Goal: Task Accomplishment & Management: Manage account settings

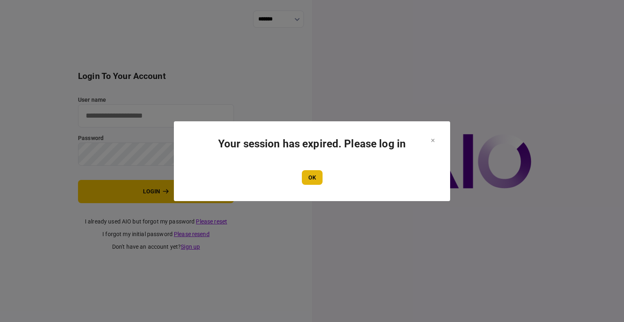
type input "****"
click at [321, 175] on button "OK" at bounding box center [312, 177] width 21 height 15
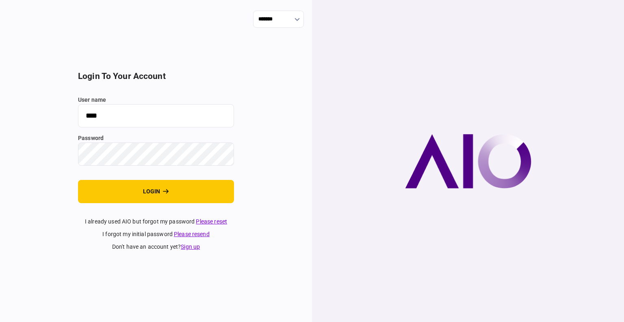
click at [196, 204] on section "login to your account user name **** password login I already used AIO but forg…" at bounding box center [156, 161] width 156 height 180
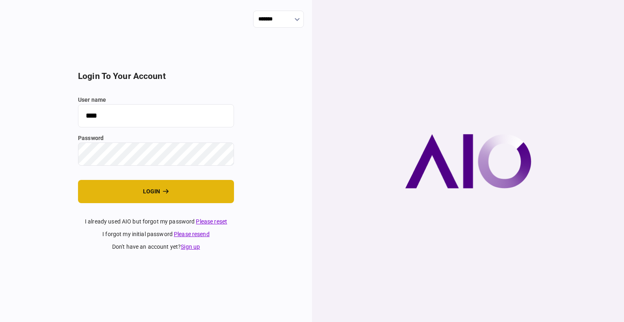
click at [188, 197] on button "login" at bounding box center [156, 191] width 156 height 23
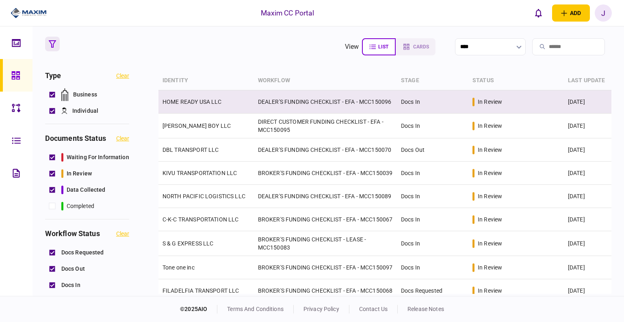
click at [190, 103] on link "HOME READY USA LLC" at bounding box center [192, 101] width 59 height 7
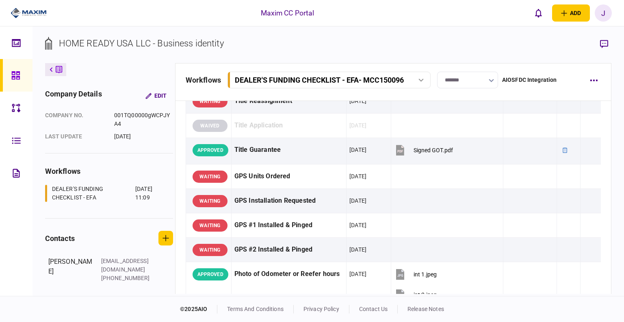
scroll to position [650, 0]
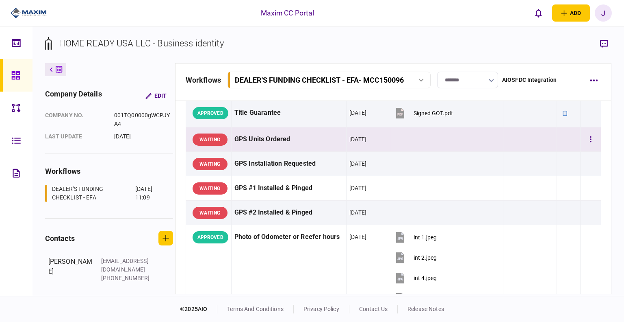
click at [394, 138] on td at bounding box center [447, 139] width 112 height 24
click at [322, 138] on div "GPS Units Ordered" at bounding box center [289, 139] width 109 height 18
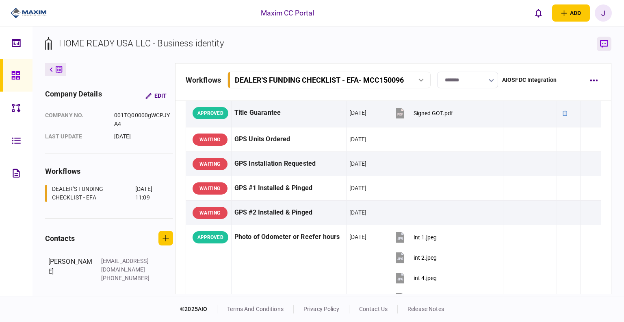
click at [607, 47] on icon "button" at bounding box center [604, 44] width 8 height 9
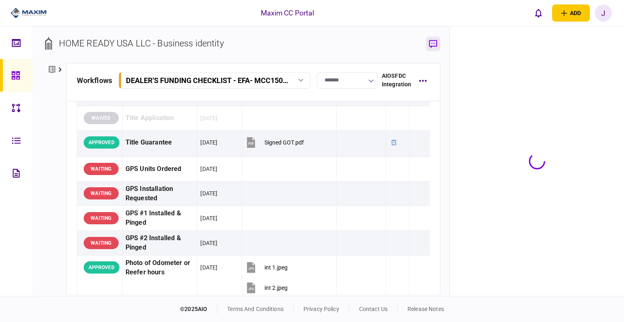
scroll to position [680, 0]
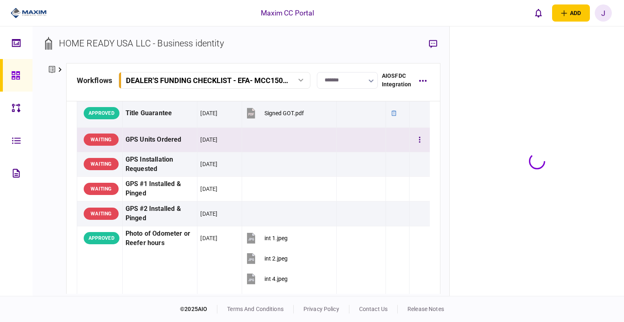
click at [271, 139] on td at bounding box center [289, 139] width 95 height 24
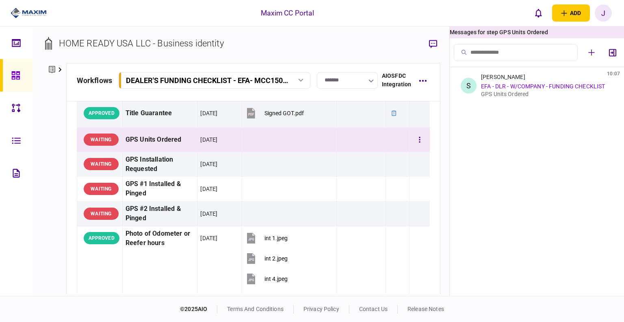
click at [256, 133] on td at bounding box center [289, 139] width 95 height 24
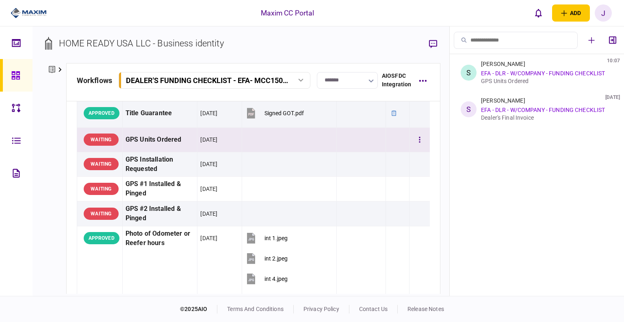
click at [256, 133] on td at bounding box center [289, 139] width 95 height 24
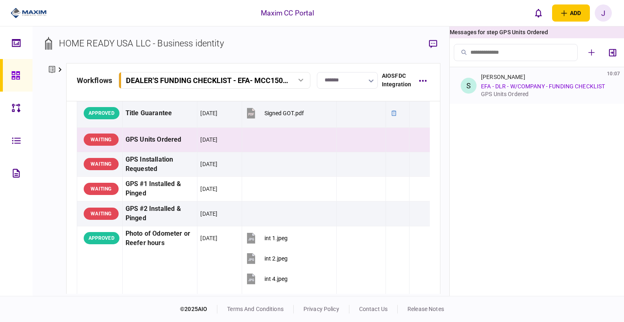
click at [515, 93] on div "GPS Units Ordered" at bounding box center [545, 94] width 129 height 7
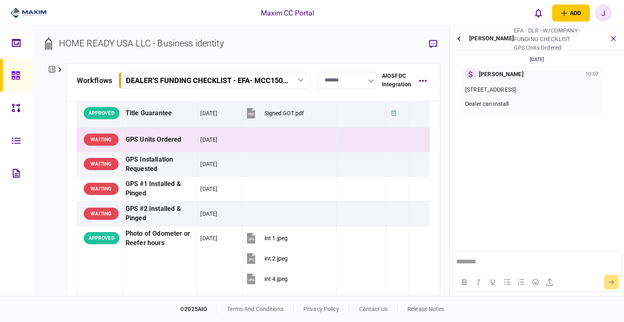
scroll to position [0, 0]
click at [413, 139] on button "button" at bounding box center [420, 139] width 15 height 15
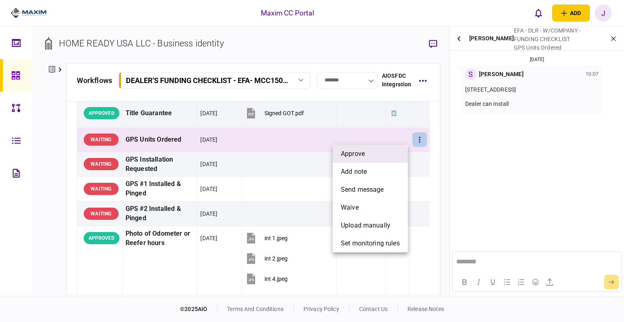
click at [375, 156] on li "approve" at bounding box center [370, 154] width 75 height 18
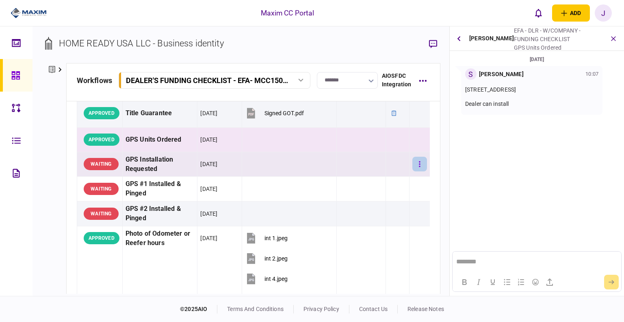
click at [413, 164] on button "button" at bounding box center [420, 163] width 15 height 15
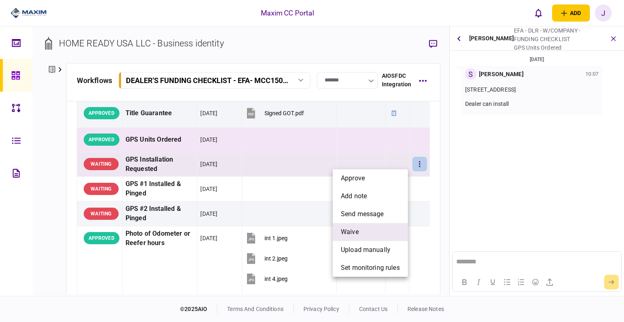
click at [367, 229] on li "waive" at bounding box center [370, 232] width 75 height 18
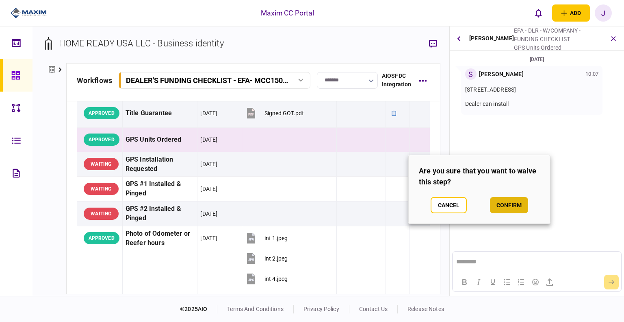
click at [506, 201] on button "confirm" at bounding box center [509, 205] width 38 height 16
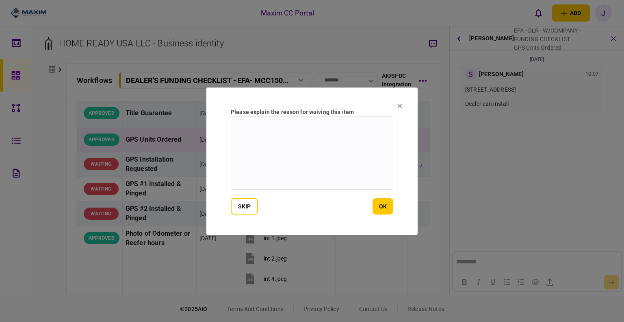
click at [252, 154] on textarea at bounding box center [312, 152] width 163 height 73
type textarea "***"
click at [382, 204] on button "ok" at bounding box center [383, 206] width 21 height 16
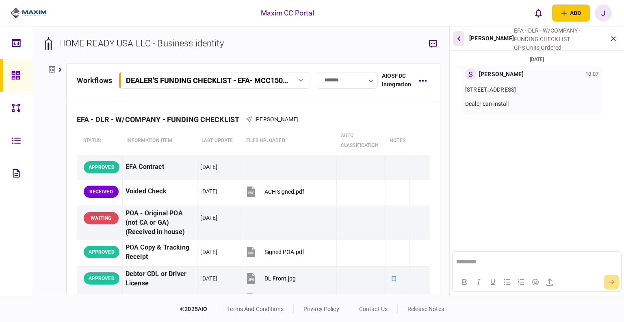
click at [458, 37] on icon "button" at bounding box center [458, 38] width 3 height 5
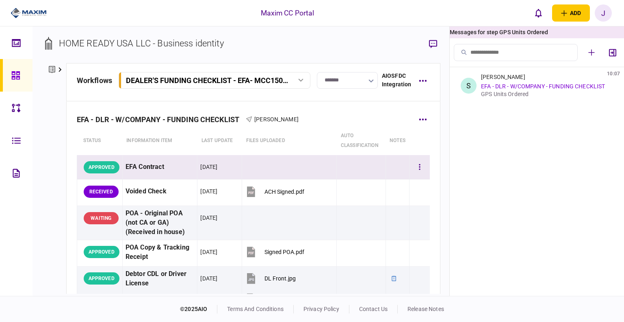
click at [159, 164] on div "EFA Contract" at bounding box center [160, 167] width 69 height 18
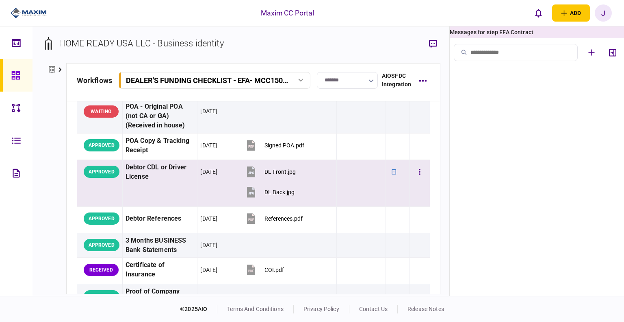
scroll to position [122, 0]
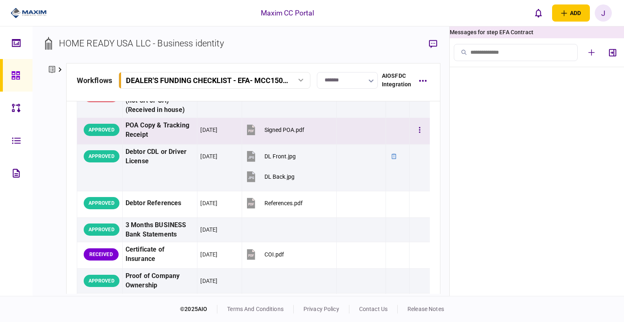
click at [157, 130] on div "POA Copy & Tracking Receipt" at bounding box center [160, 130] width 69 height 19
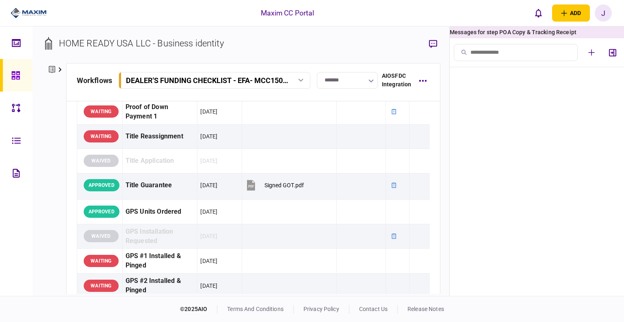
scroll to position [610, 0]
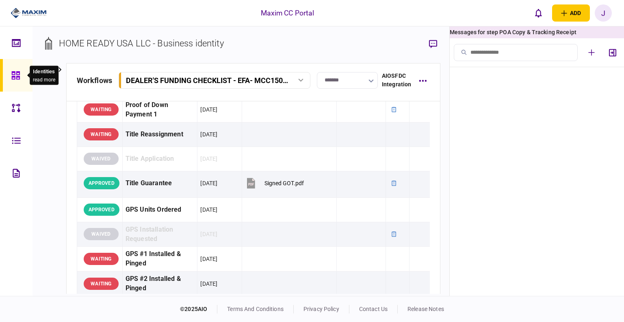
click at [17, 78] on icon at bounding box center [15, 75] width 9 height 9
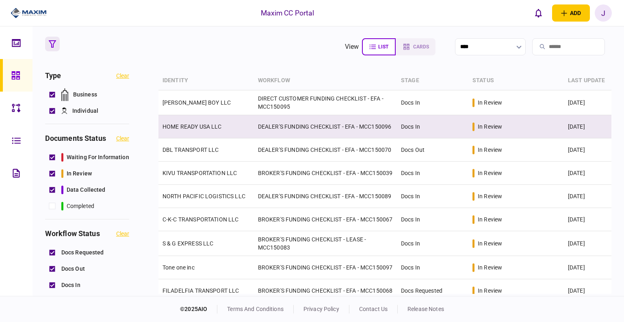
click at [211, 128] on link "HOME READY USA LLC" at bounding box center [192, 126] width 59 height 7
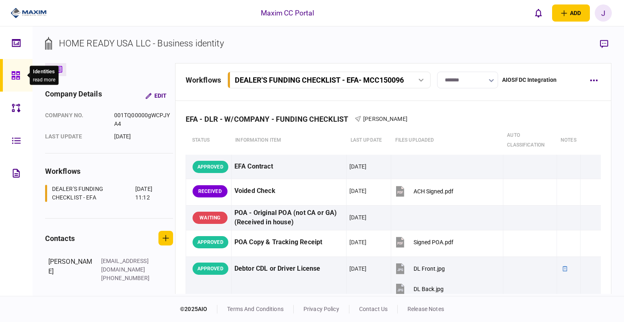
click at [12, 73] on icon at bounding box center [15, 75] width 9 height 9
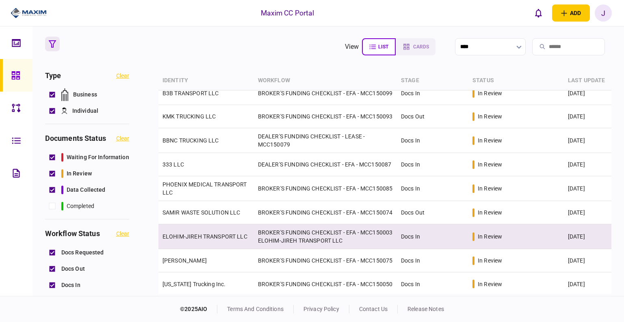
scroll to position [285, 0]
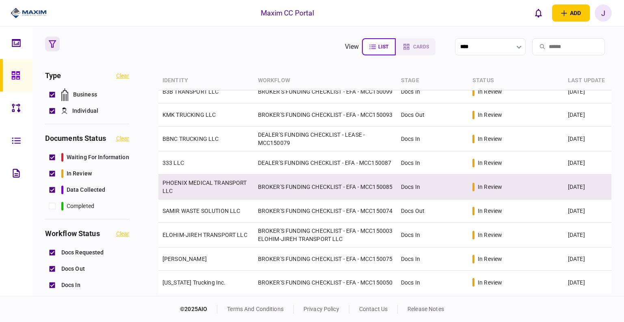
click at [192, 179] on link "PHOENIX MEDICAL TRANSPORT LLC" at bounding box center [205, 186] width 85 height 15
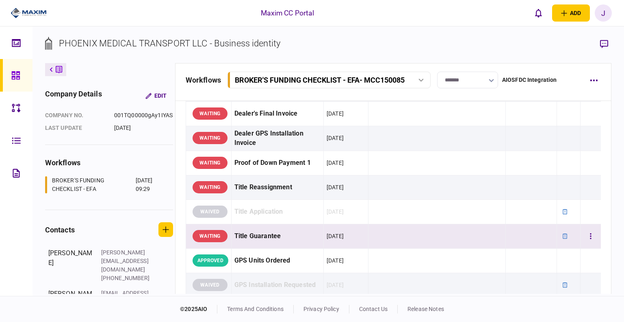
scroll to position [429, 0]
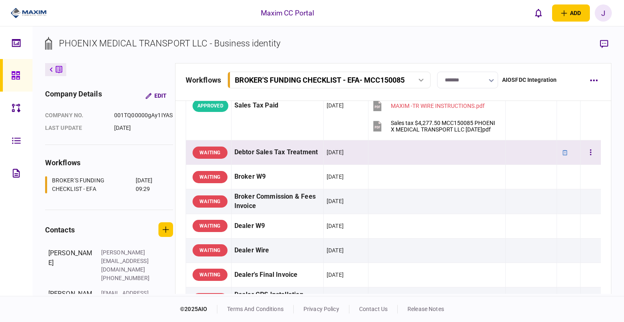
click at [250, 161] on div "Debtor Sales Tax Treatment" at bounding box center [278, 152] width 86 height 18
click at [262, 161] on div "Debtor Sales Tax Treatment" at bounding box center [278, 152] width 86 height 18
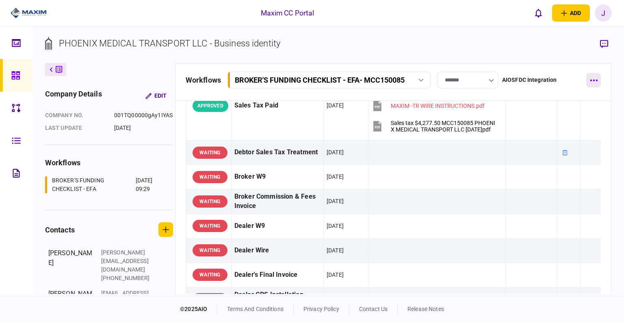
click at [600, 81] on button "button" at bounding box center [594, 80] width 15 height 15
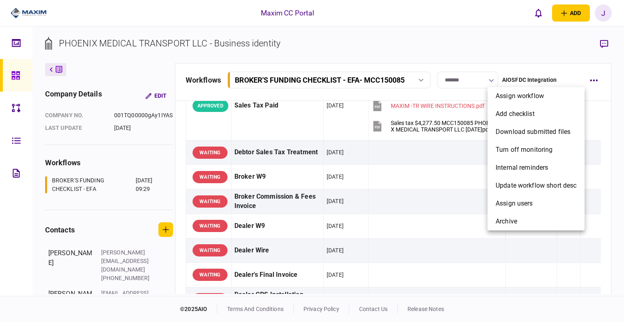
click at [600, 81] on div at bounding box center [312, 161] width 624 height 322
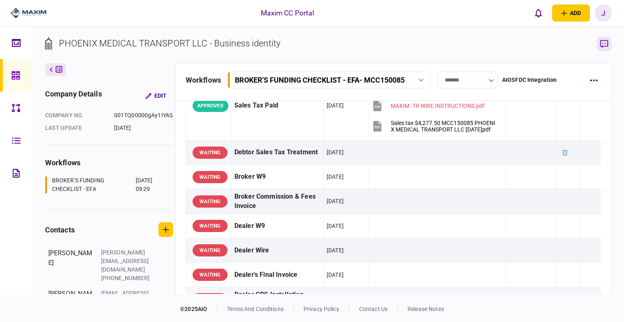
click at [604, 45] on icon "button" at bounding box center [604, 44] width 8 height 9
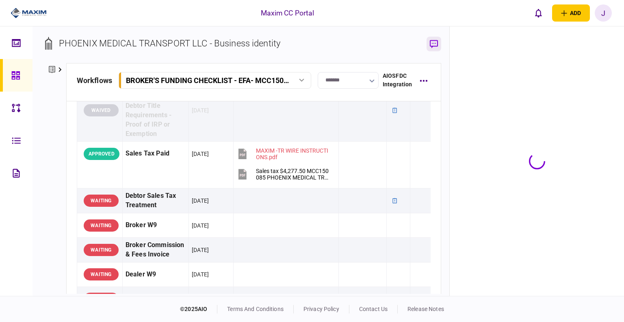
scroll to position [467, 0]
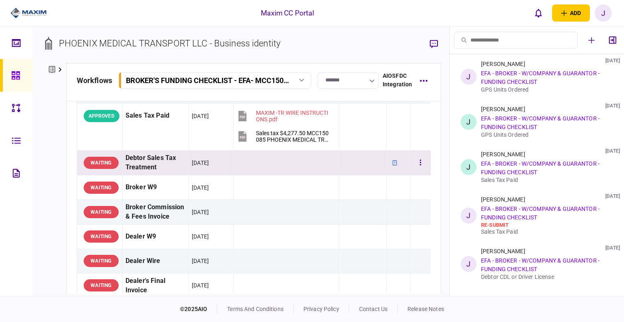
click at [156, 172] on div "Debtor Sales Tax Treatment" at bounding box center [156, 162] width 60 height 19
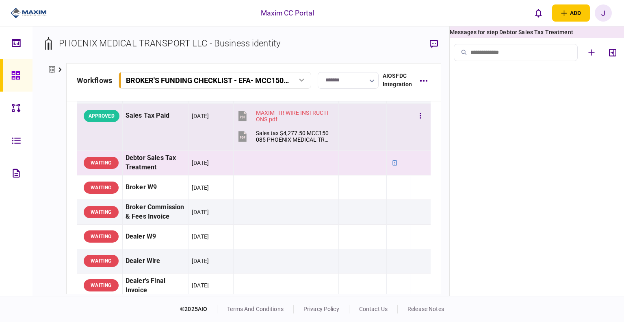
click at [137, 146] on td "Sales Tax Paid" at bounding box center [155, 127] width 66 height 47
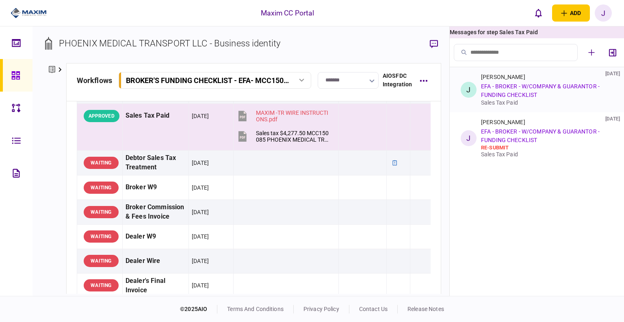
click at [553, 95] on div "Julie Stephens 02 Oct 2025 EFA - BROKER - W/COMPANY & GUARANTOR - FUNDING CHECK…" at bounding box center [545, 90] width 129 height 32
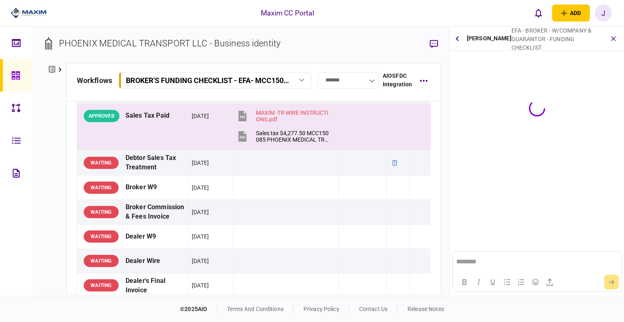
scroll to position [0, 0]
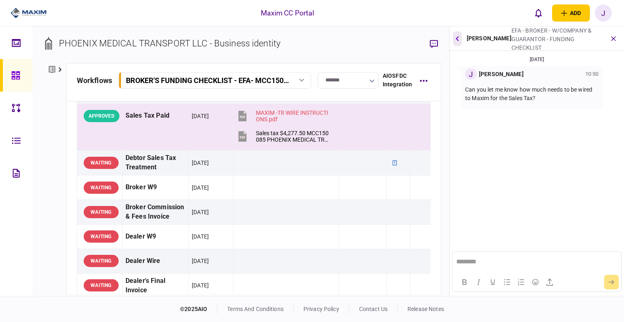
click at [457, 37] on icon "button" at bounding box center [457, 38] width 3 height 5
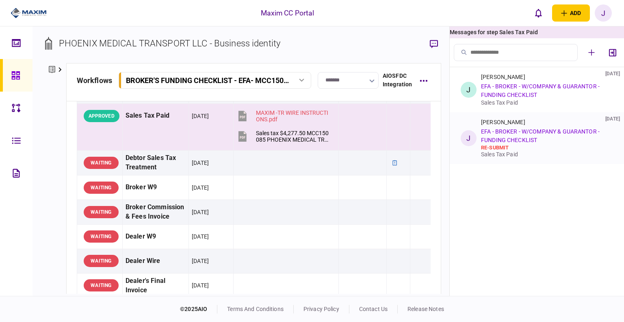
click at [544, 142] on div "Jake Schock 02 Oct 2025 EFA - BROKER - W/COMPANY & GUARANTOR - FUNDING CHECKLIS…" at bounding box center [545, 138] width 129 height 39
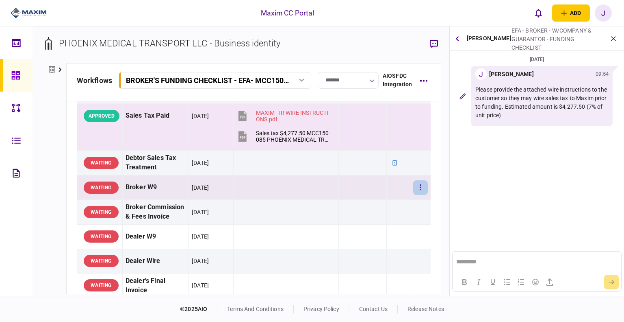
click at [419, 195] on button "button" at bounding box center [420, 187] width 15 height 15
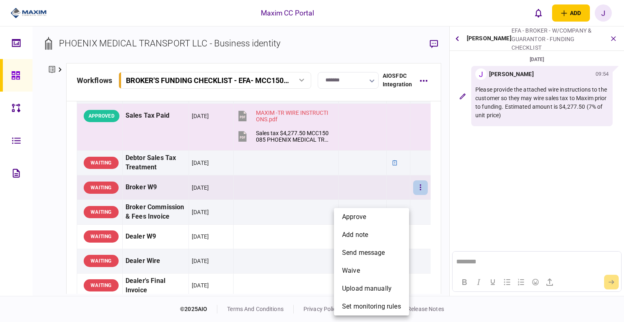
click at [19, 84] on div at bounding box center [312, 161] width 624 height 322
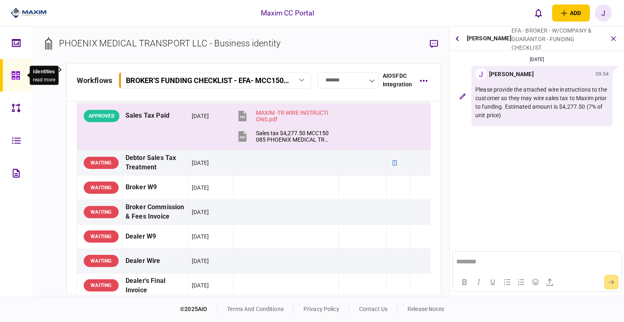
click at [18, 74] on icon at bounding box center [15, 75] width 8 height 8
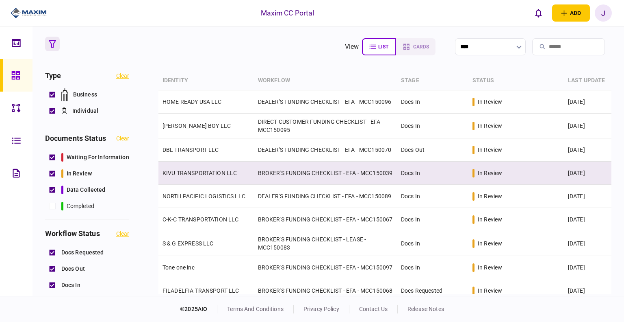
click at [221, 174] on link "KIVU TRANSPORTATION LLC" at bounding box center [200, 173] width 74 height 7
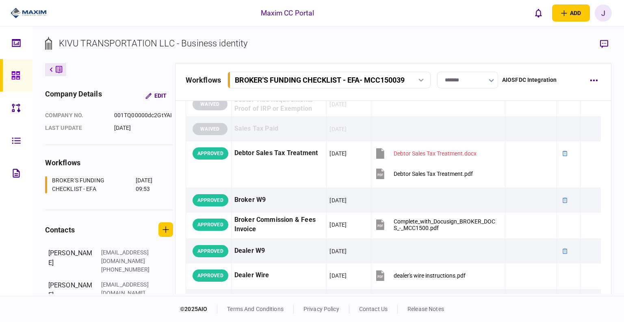
scroll to position [650, 0]
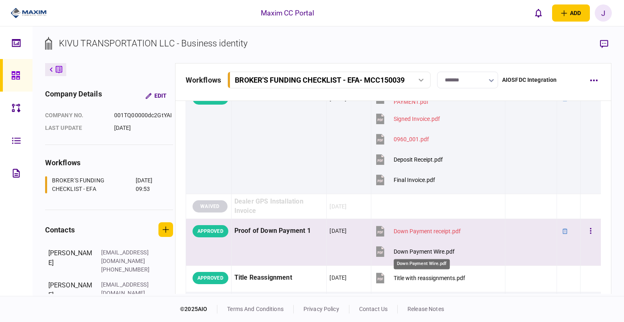
click at [424, 248] on div "Down Payment Wire.pdf" at bounding box center [424, 251] width 61 height 7
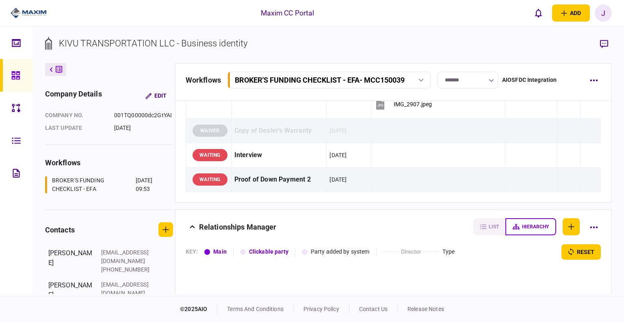
scroll to position [1288, 0]
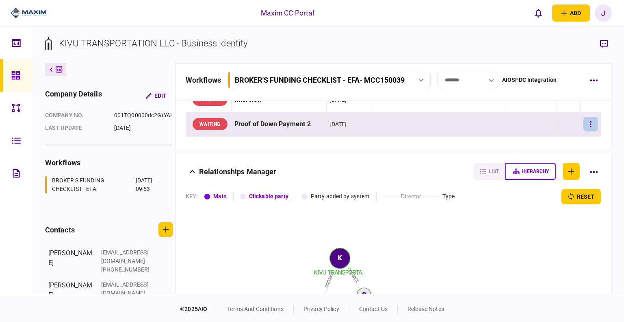
click at [590, 124] on button "button" at bounding box center [591, 124] width 15 height 15
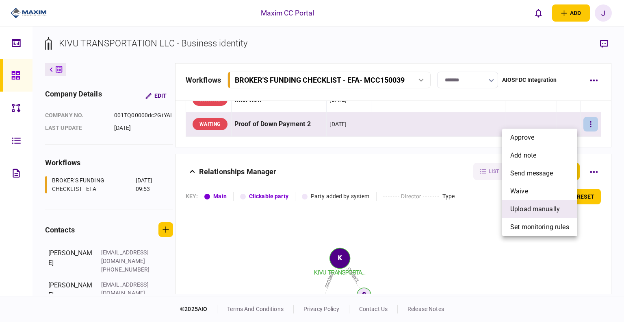
click at [533, 211] on span "upload manually" at bounding box center [536, 209] width 50 height 10
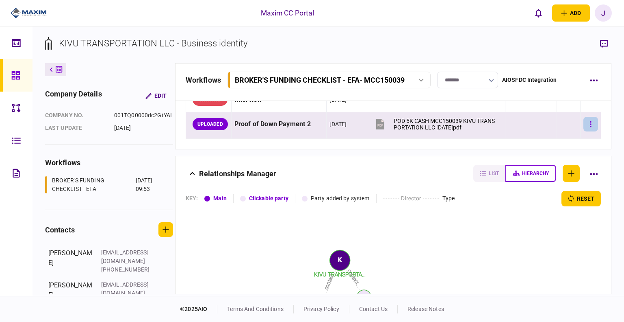
click at [591, 124] on icon "button" at bounding box center [591, 124] width 1 height 6
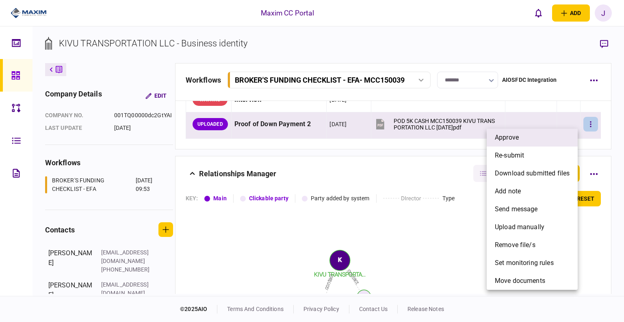
click at [541, 138] on li "approve" at bounding box center [532, 137] width 91 height 18
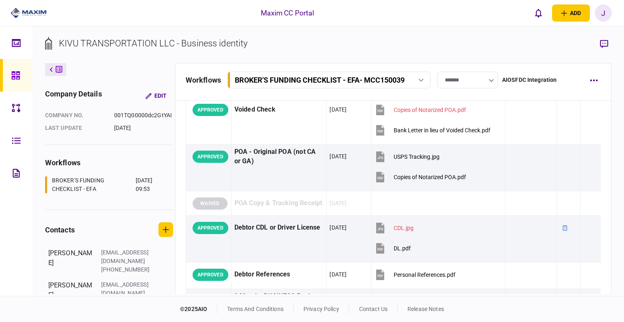
scroll to position [0, 0]
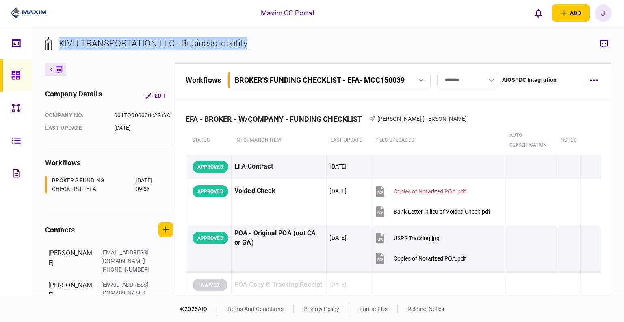
drag, startPoint x: 258, startPoint y: 42, endPoint x: 76, endPoint y: 42, distance: 181.3
click at [61, 41] on section "KIVU TRANSPORTATION LLC - Business identity" at bounding box center [328, 50] width 567 height 26
click at [94, 42] on div "KIVU TRANSPORTATION LLC - Business identity" at bounding box center [153, 43] width 189 height 13
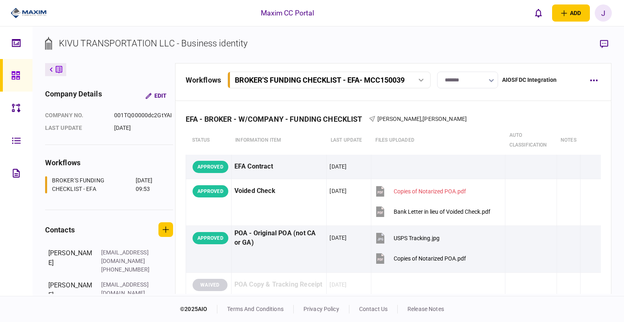
click at [72, 42] on div "KIVU TRANSPORTATION LLC - Business identity" at bounding box center [153, 43] width 189 height 13
click at [100, 43] on div "KIVU TRANSPORTATION LLC - Business identity" at bounding box center [153, 43] width 189 height 13
click at [162, 47] on div "KIVU TRANSPORTATION LLC - Business identity" at bounding box center [153, 43] width 189 height 13
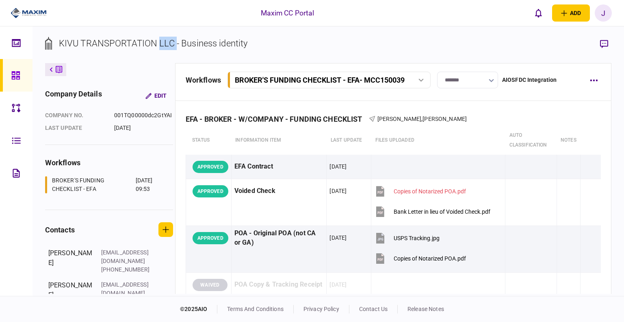
click at [162, 47] on div "KIVU TRANSPORTATION LLC - Business identity" at bounding box center [153, 43] width 189 height 13
click at [126, 46] on div "KIVU TRANSPORTATION LLC - Business identity" at bounding box center [153, 43] width 189 height 13
click at [114, 48] on div "KIVU TRANSPORTATION LLC - Business identity" at bounding box center [153, 43] width 189 height 13
drag, startPoint x: 174, startPoint y: 47, endPoint x: 54, endPoint y: 40, distance: 120.1
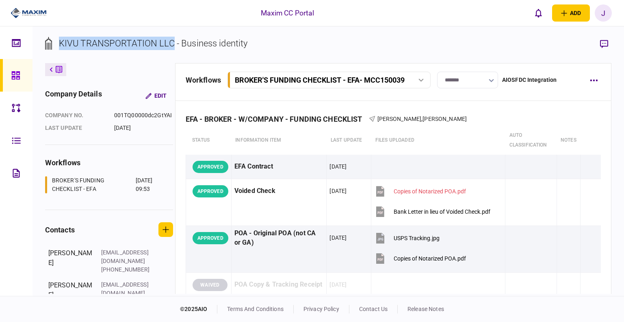
click at [54, 40] on div "KIVU TRANSPORTATION LLC - Business identity" at bounding box center [146, 43] width 203 height 13
click at [70, 42] on div "KIVU TRANSPORTATION LLC - Business identity" at bounding box center [153, 43] width 189 height 13
click at [88, 43] on div "KIVU TRANSPORTATION LLC - Business identity" at bounding box center [153, 43] width 189 height 13
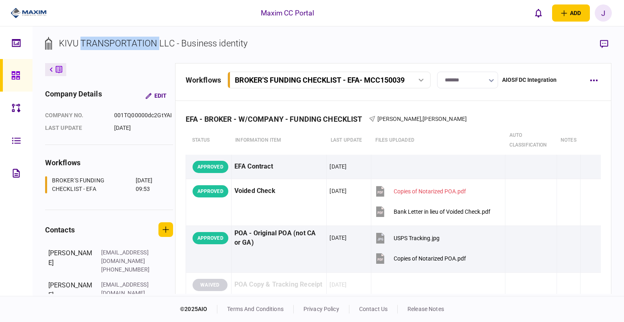
click at [149, 45] on div "KIVU TRANSPORTATION LLC - Business identity" at bounding box center [153, 43] width 189 height 13
click at [127, 41] on div "KIVU TRANSPORTATION LLC - Business identity" at bounding box center [153, 43] width 189 height 13
drag, startPoint x: 259, startPoint y: 48, endPoint x: 65, endPoint y: 43, distance: 193.1
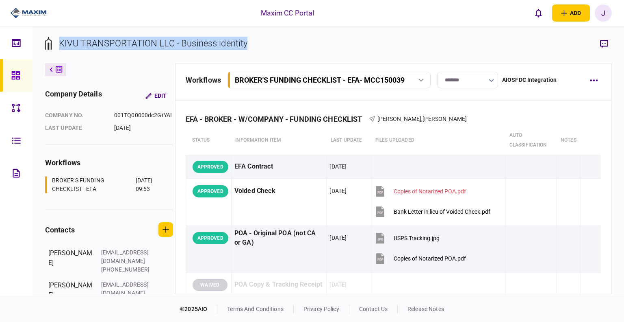
click at [59, 43] on section "KIVU TRANSPORTATION LLC - Business identity" at bounding box center [328, 50] width 567 height 26
click at [89, 43] on div "KIVU TRANSPORTATION LLC - Business identity" at bounding box center [153, 43] width 189 height 13
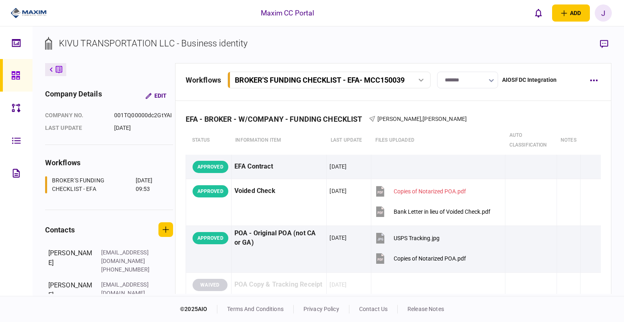
click at [67, 43] on div "KIVU TRANSPORTATION LLC - Business identity" at bounding box center [153, 43] width 189 height 13
click at [102, 45] on div "KIVU TRANSPORTATION LLC - Business identity" at bounding box center [153, 43] width 189 height 13
click at [162, 43] on div "KIVU TRANSPORTATION LLC - Business identity" at bounding box center [153, 43] width 189 height 13
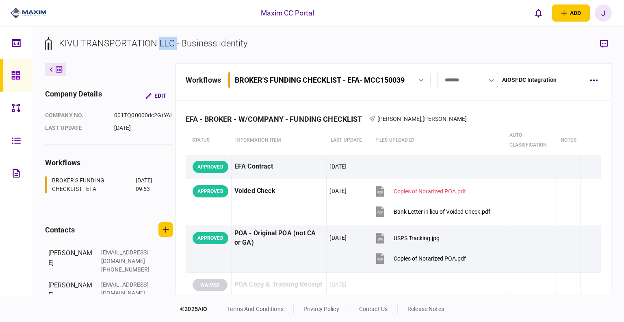
click at [162, 43] on div "KIVU TRANSPORTATION LLC - Business identity" at bounding box center [153, 43] width 189 height 13
click at [206, 43] on div "KIVU TRANSPORTATION LLC - Business identity" at bounding box center [153, 43] width 189 height 13
click at [227, 48] on div "KIVU TRANSPORTATION LLC - Business identity" at bounding box center [153, 43] width 189 height 13
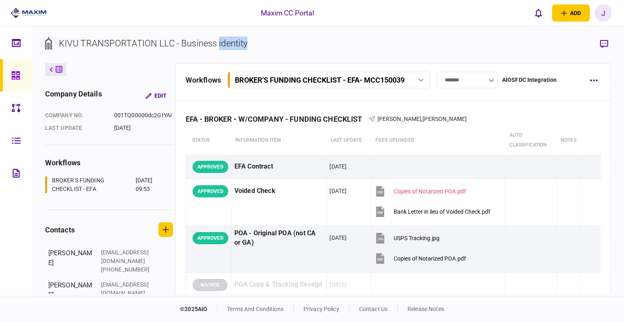
click at [326, 42] on section "KIVU TRANSPORTATION LLC - Business identity" at bounding box center [328, 50] width 567 height 26
click at [273, 42] on section "KIVU TRANSPORTATION LLC - Business identity" at bounding box center [328, 50] width 567 height 26
click at [206, 43] on div "KIVU TRANSPORTATION LLC - Business identity" at bounding box center [153, 43] width 189 height 13
